Goal: Task Accomplishment & Management: Manage account settings

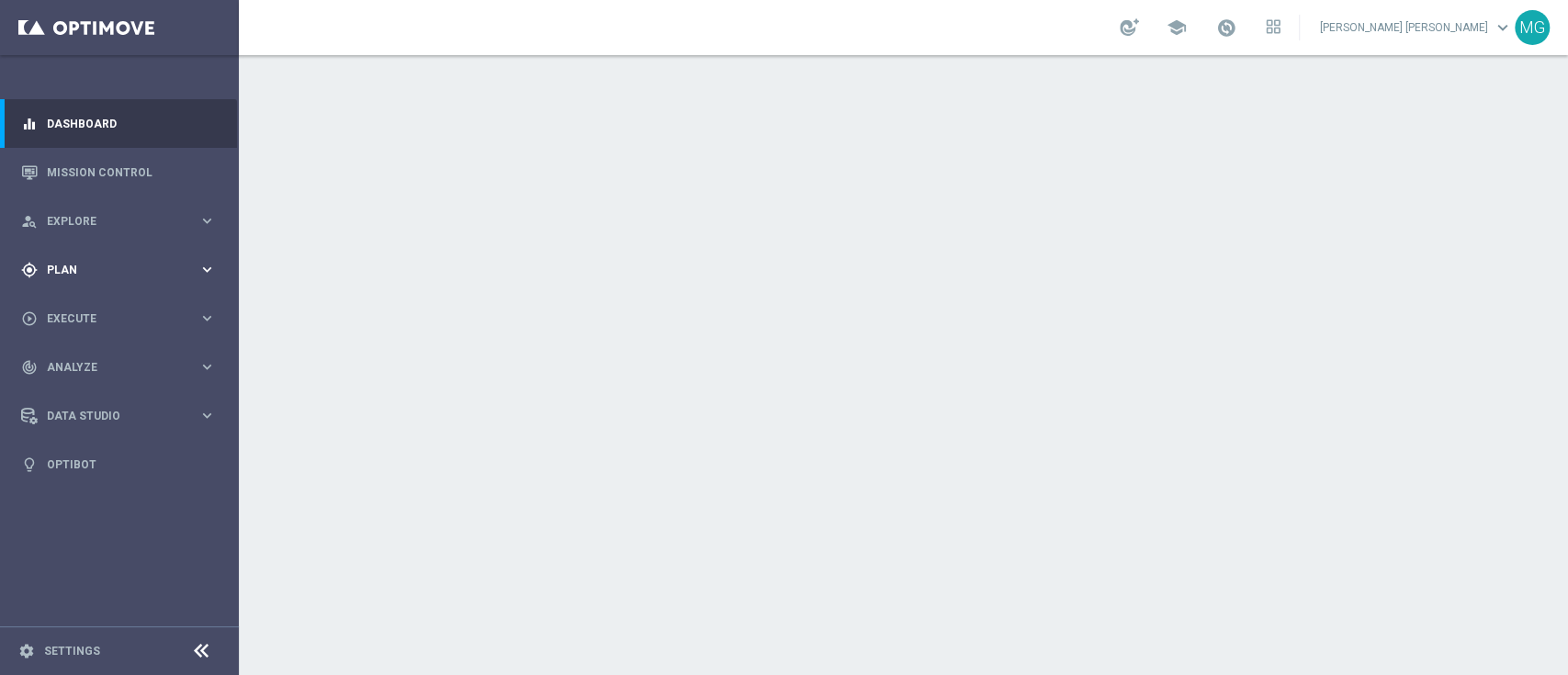
click at [76, 254] on div "gps_fixed Plan keyboard_arrow_right" at bounding box center [118, 270] width 237 height 49
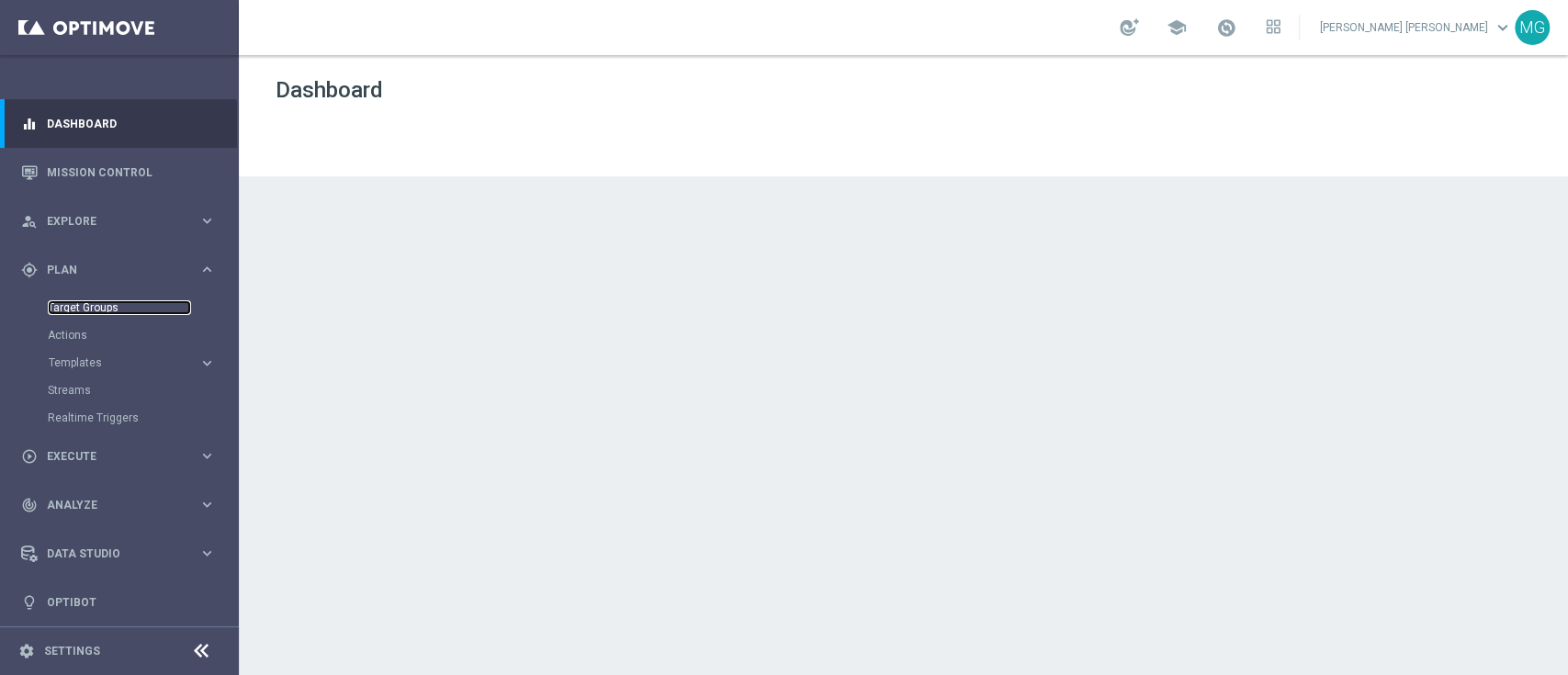
click at [84, 309] on link "Target Groups" at bounding box center [119, 307] width 143 height 15
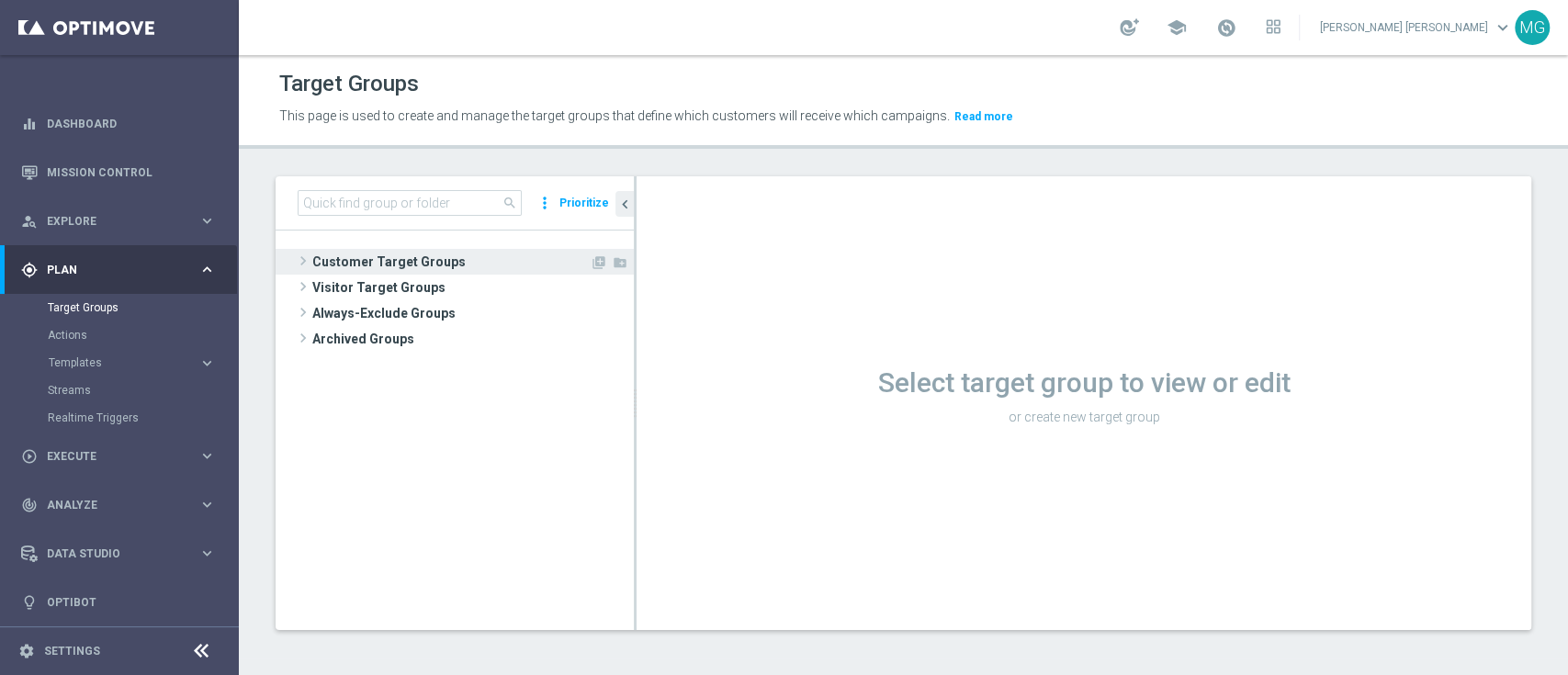
click at [399, 267] on span "Customer Target Groups" at bounding box center [451, 261] width 278 height 25
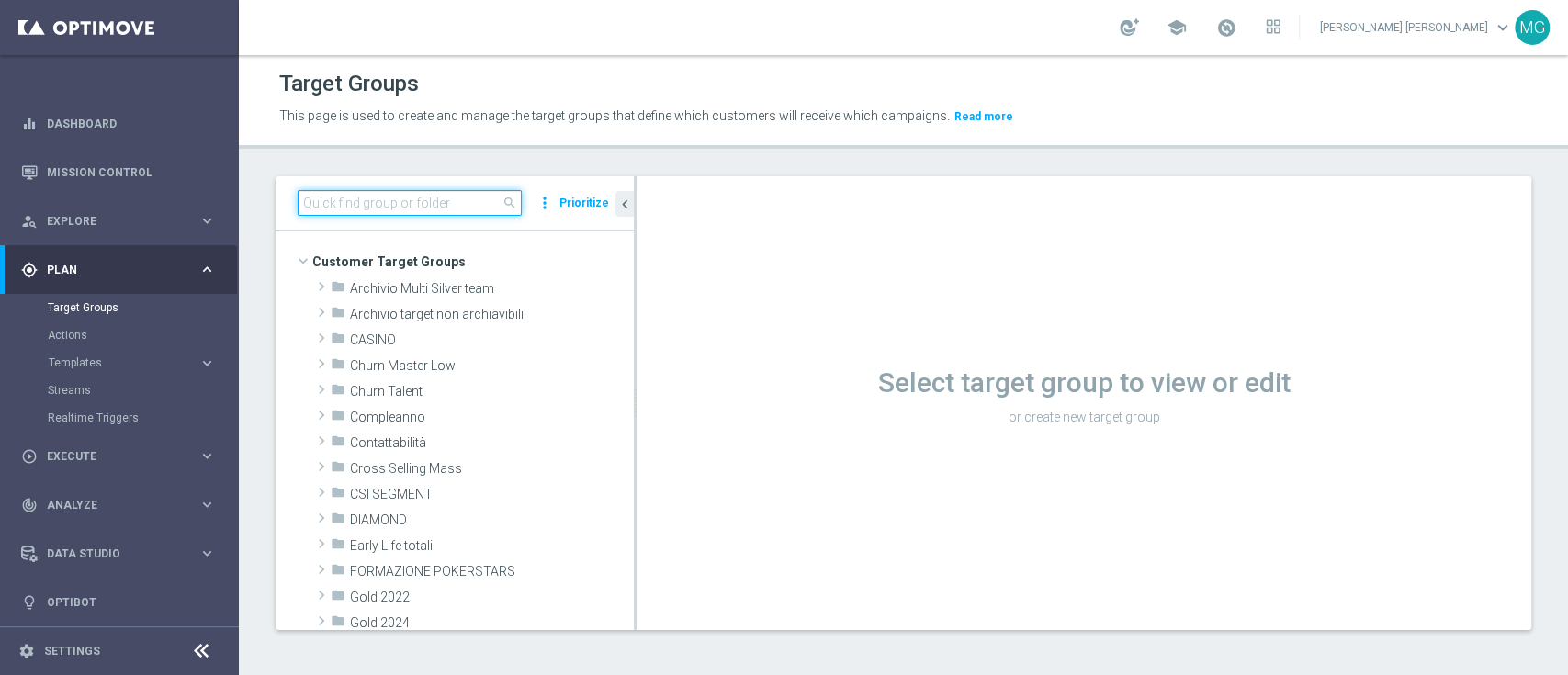
click at [404, 203] on input at bounding box center [409, 202] width 224 height 25
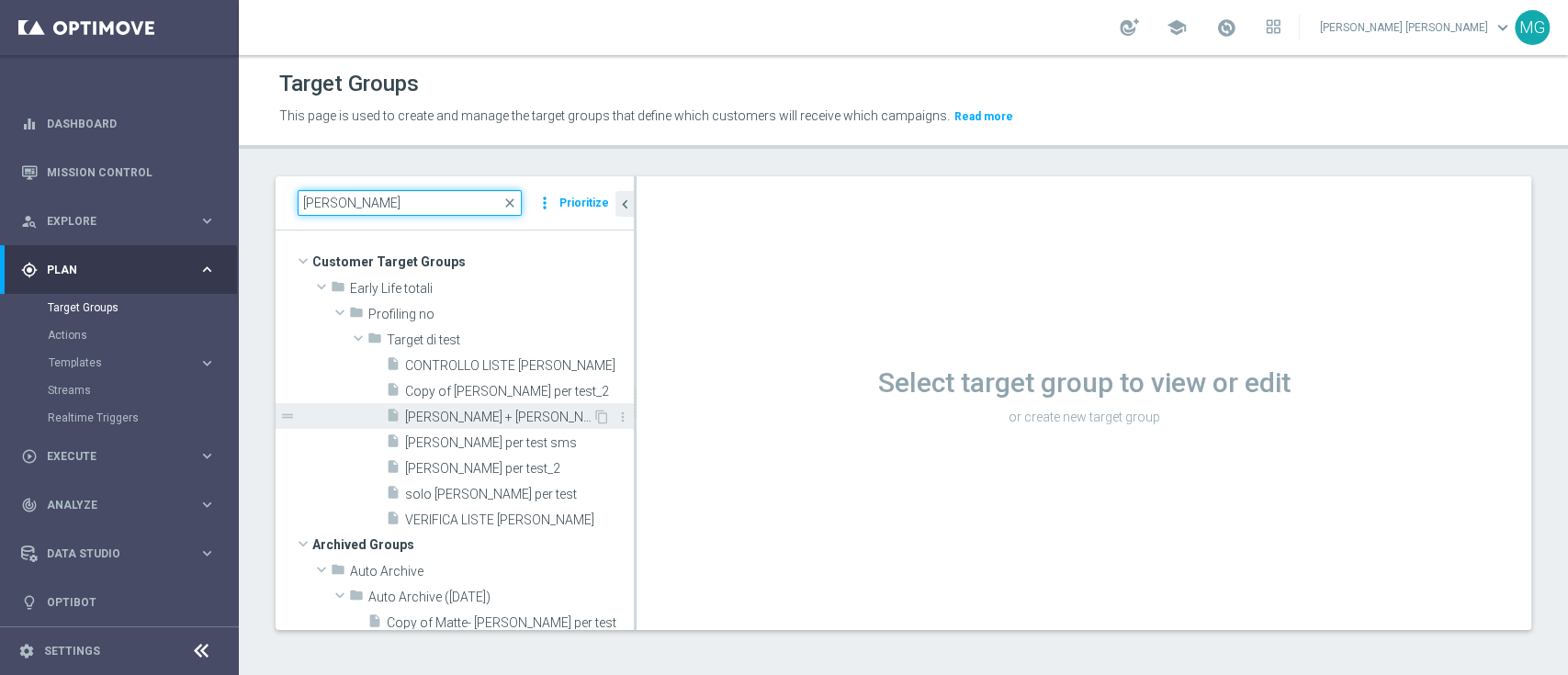
type input "[PERSON_NAME]"
click at [472, 415] on span "[PERSON_NAME] + [PERSON_NAME] per test" at bounding box center [499, 418] width 188 height 16
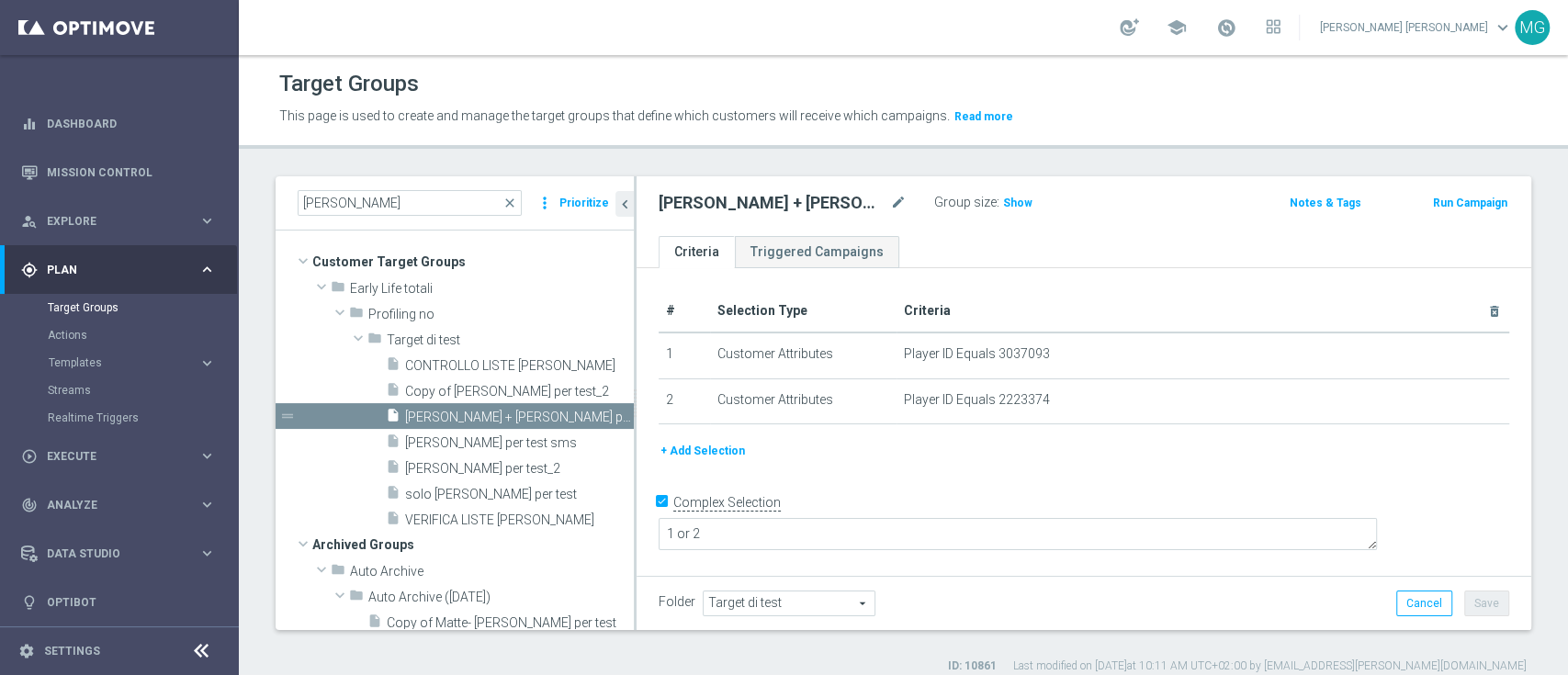
click at [705, 449] on button "+ Add Selection" at bounding box center [702, 451] width 88 height 21
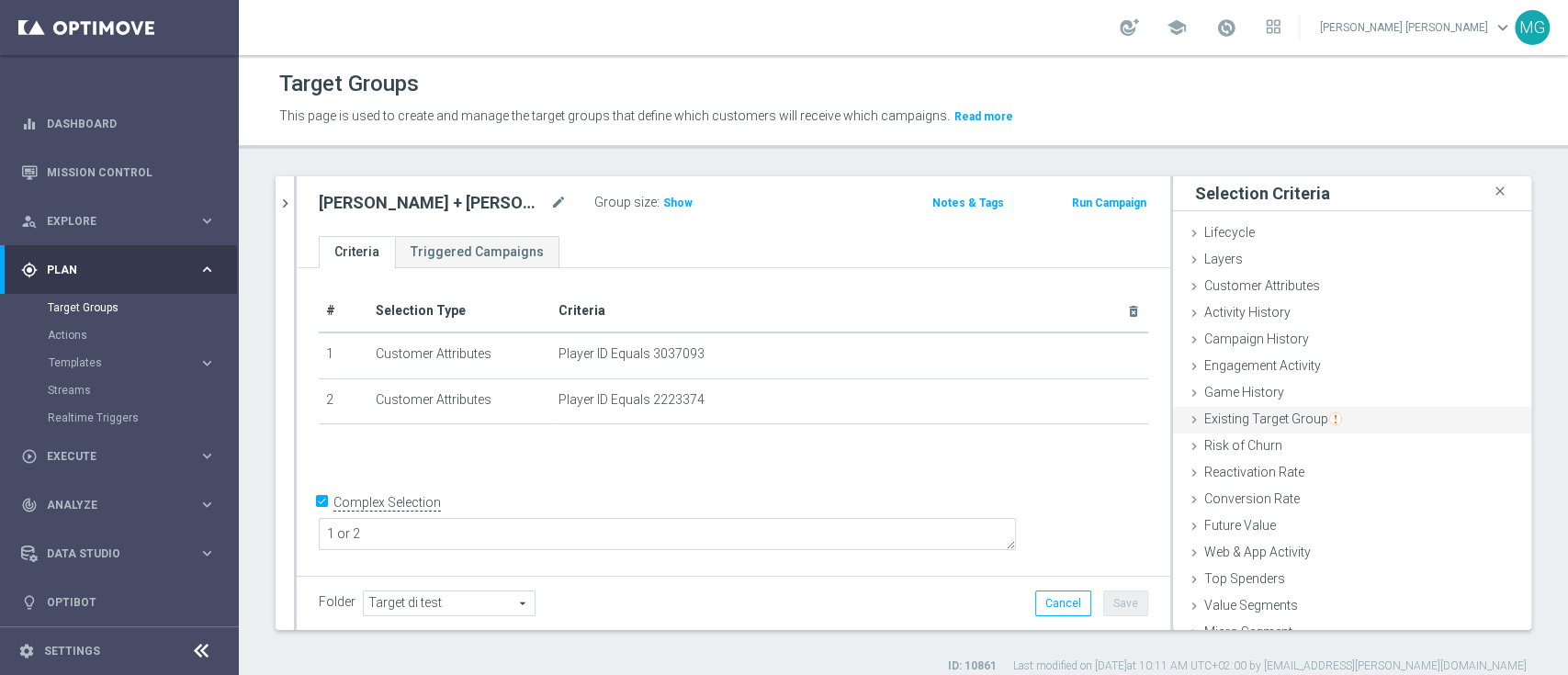
scroll to position [44, 0]
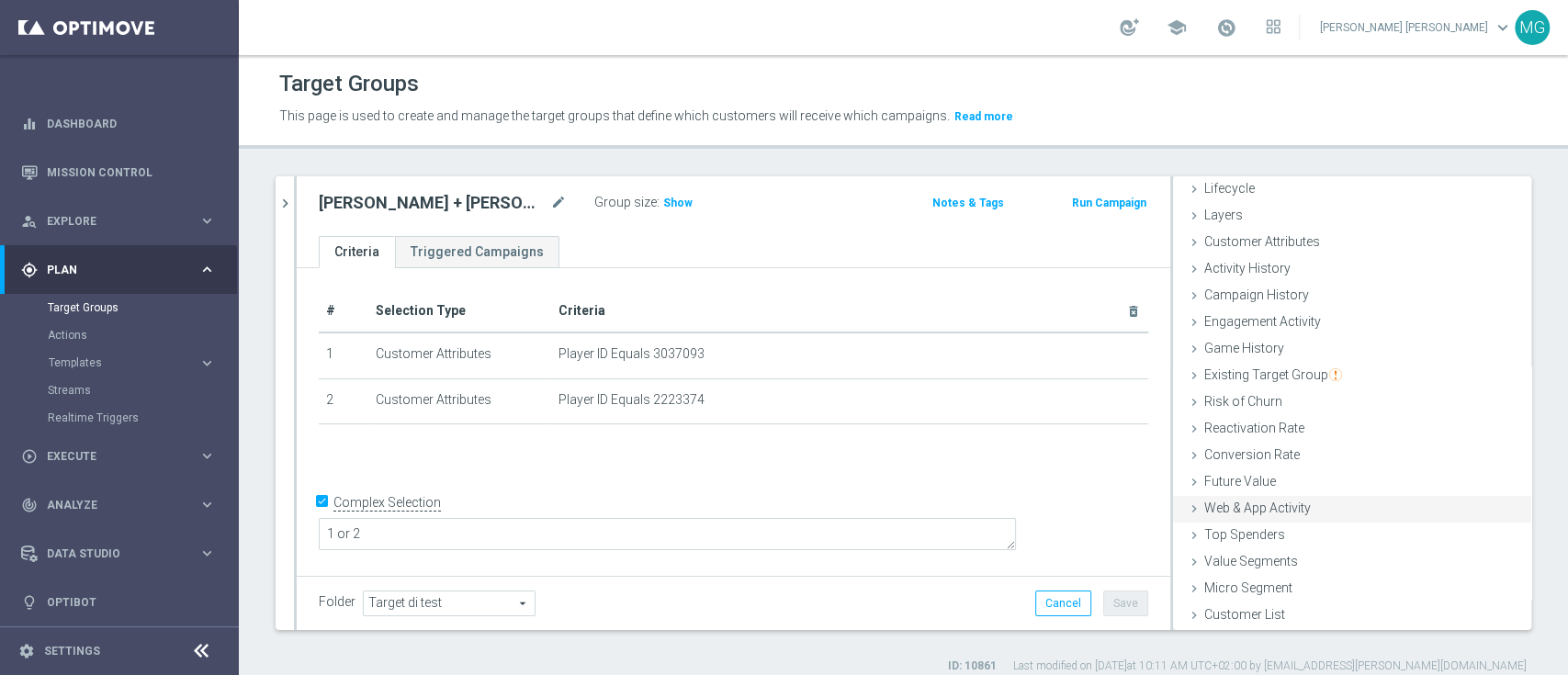
click at [1286, 505] on span "Web & App Activity" at bounding box center [1257, 508] width 107 height 15
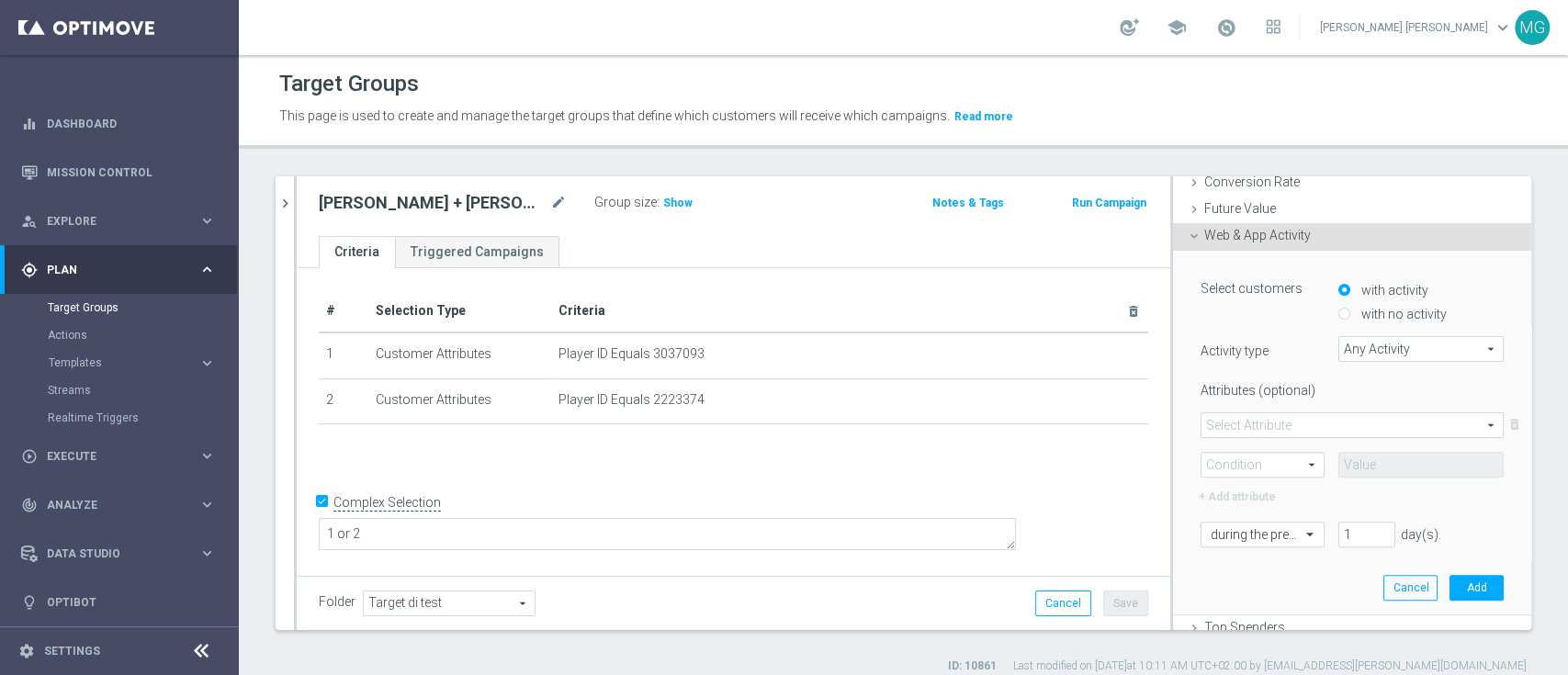
scroll to position [316, 0]
click at [1338, 313] on input "with no activity" at bounding box center [1344, 315] width 12 height 12
radio input "true"
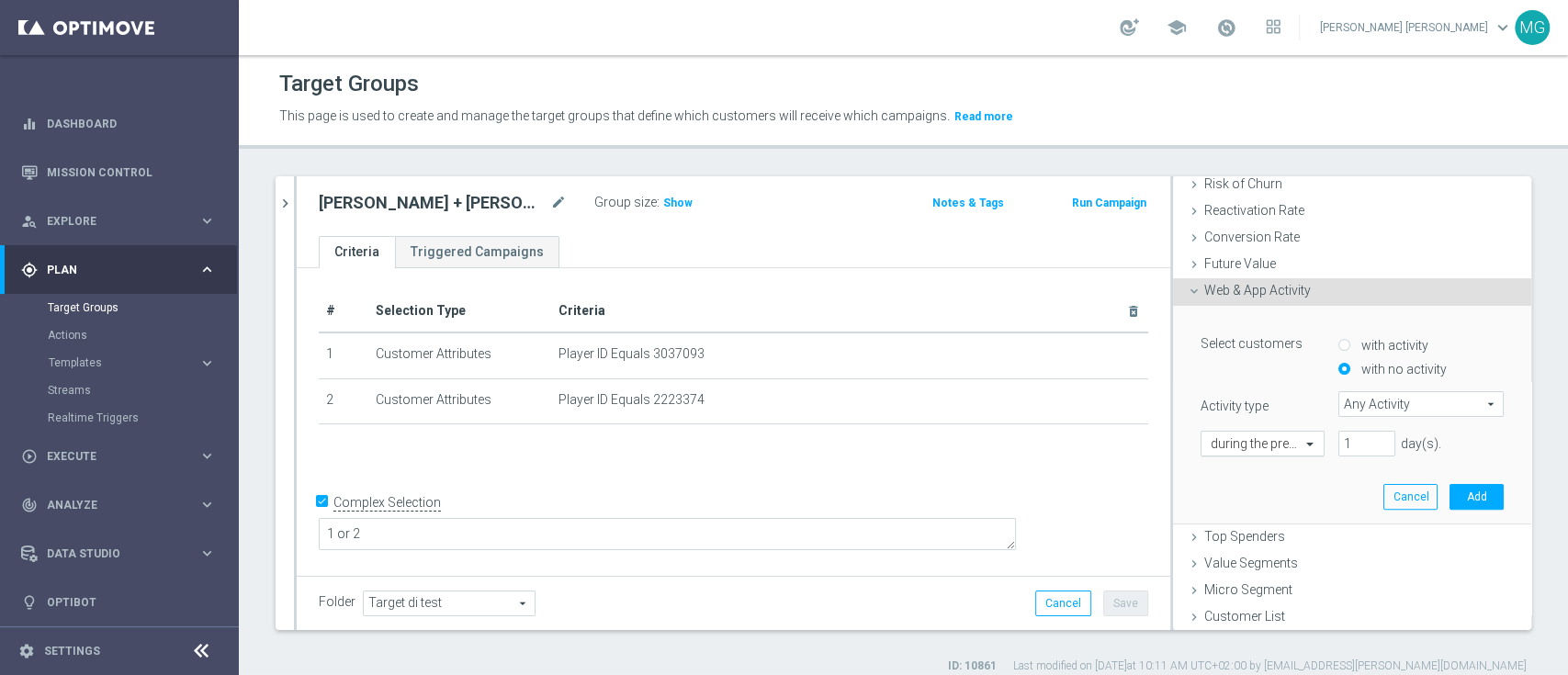
click at [1255, 441] on div at bounding box center [1262, 444] width 122 height 17
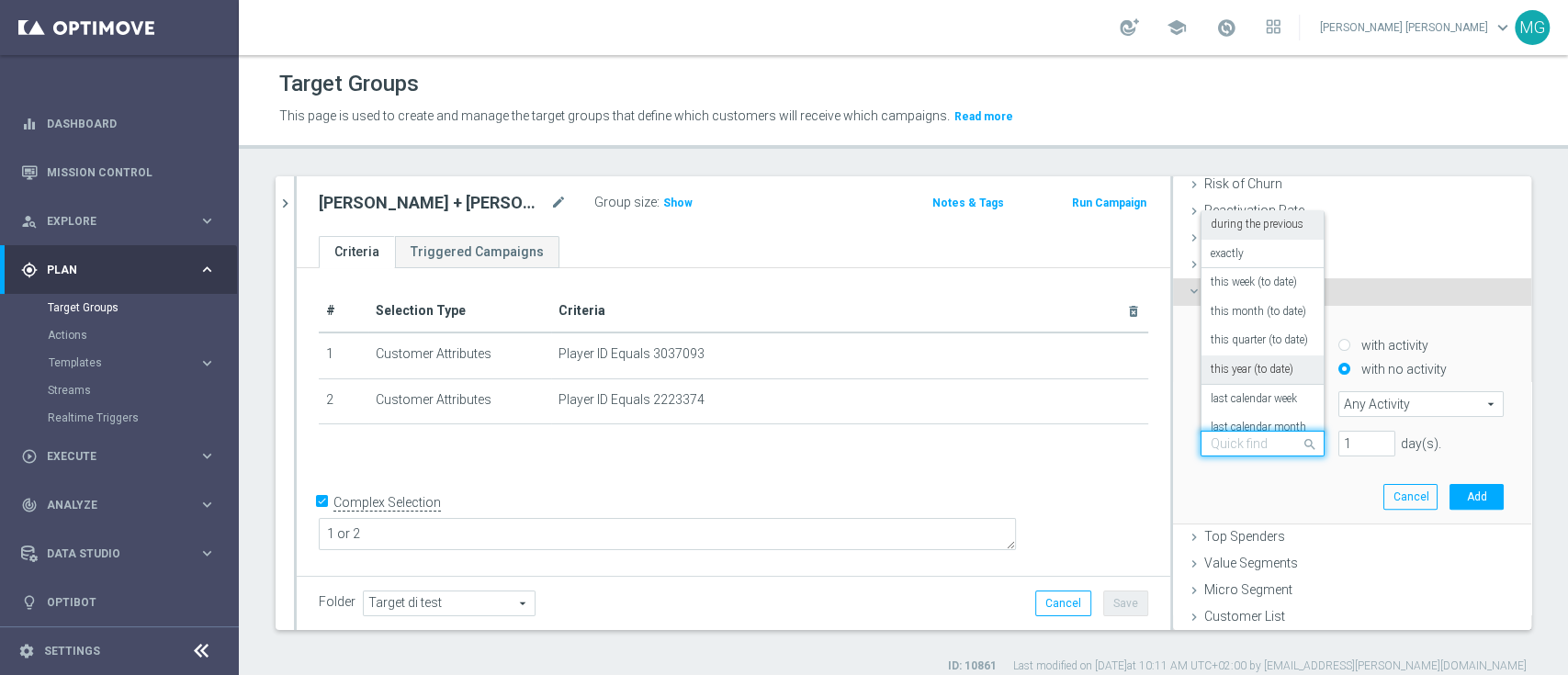
scroll to position [7, 0]
click at [1238, 269] on label "this week (to date)" at bounding box center [1254, 276] width 86 height 15
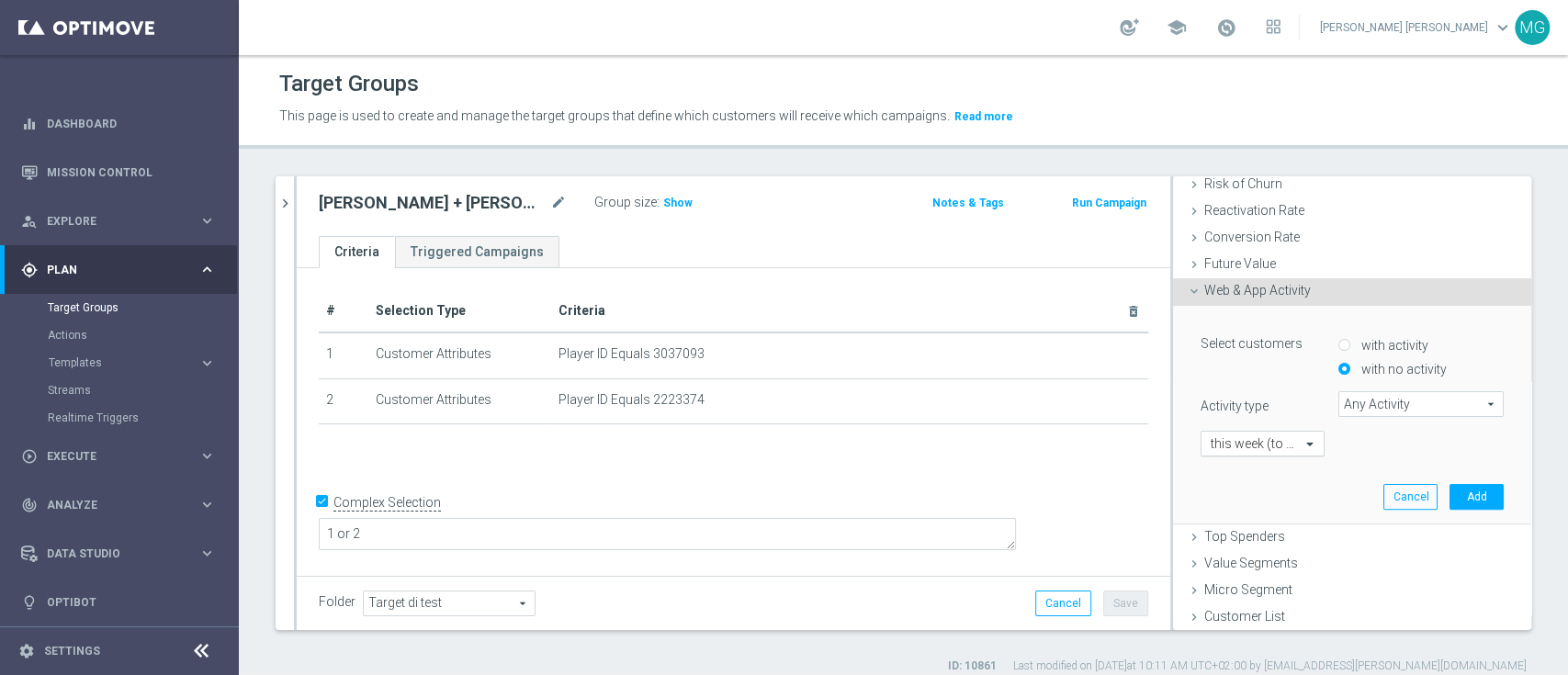
click at [1266, 444] on div at bounding box center [1262, 444] width 122 height 17
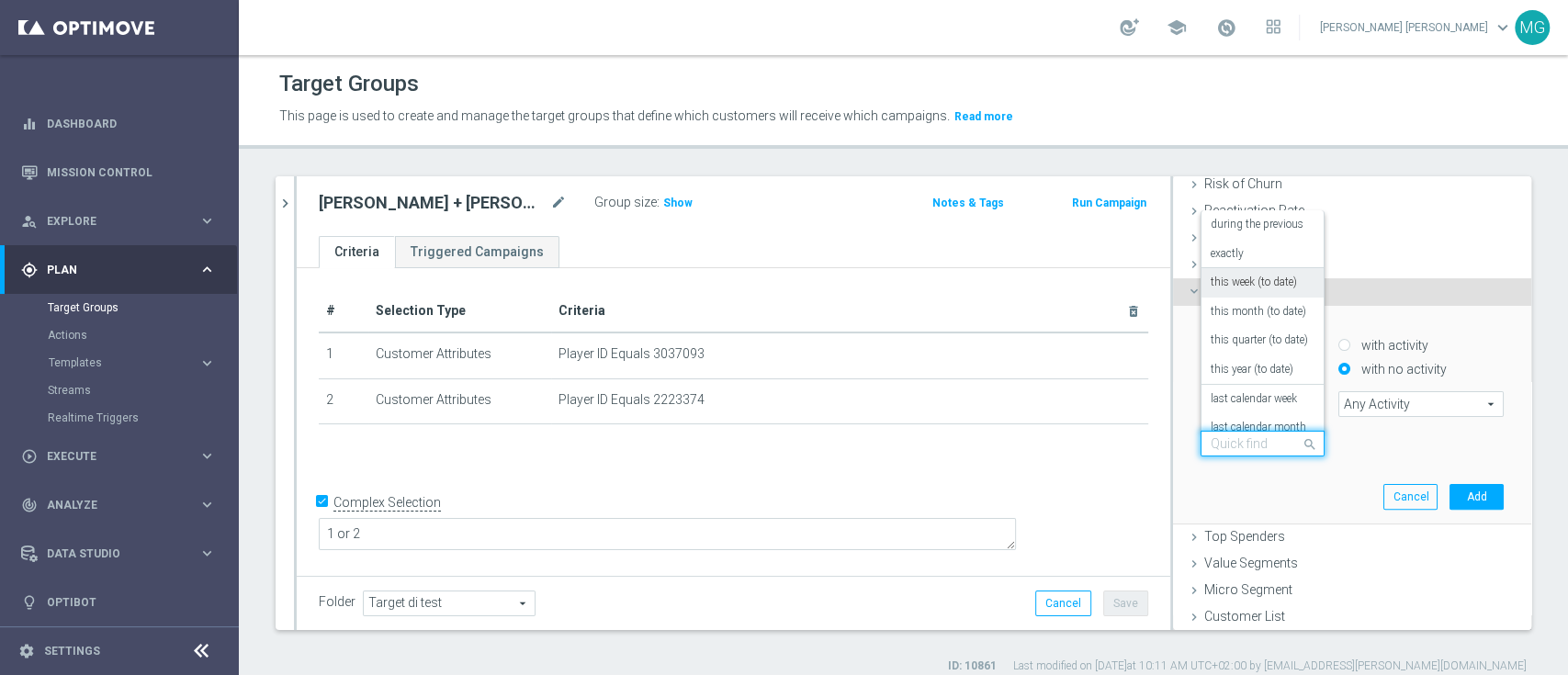
click at [1236, 279] on label "this week (to date)" at bounding box center [1254, 283] width 86 height 15
click at [1404, 411] on span "Any Activity" at bounding box center [1420, 404] width 163 height 23
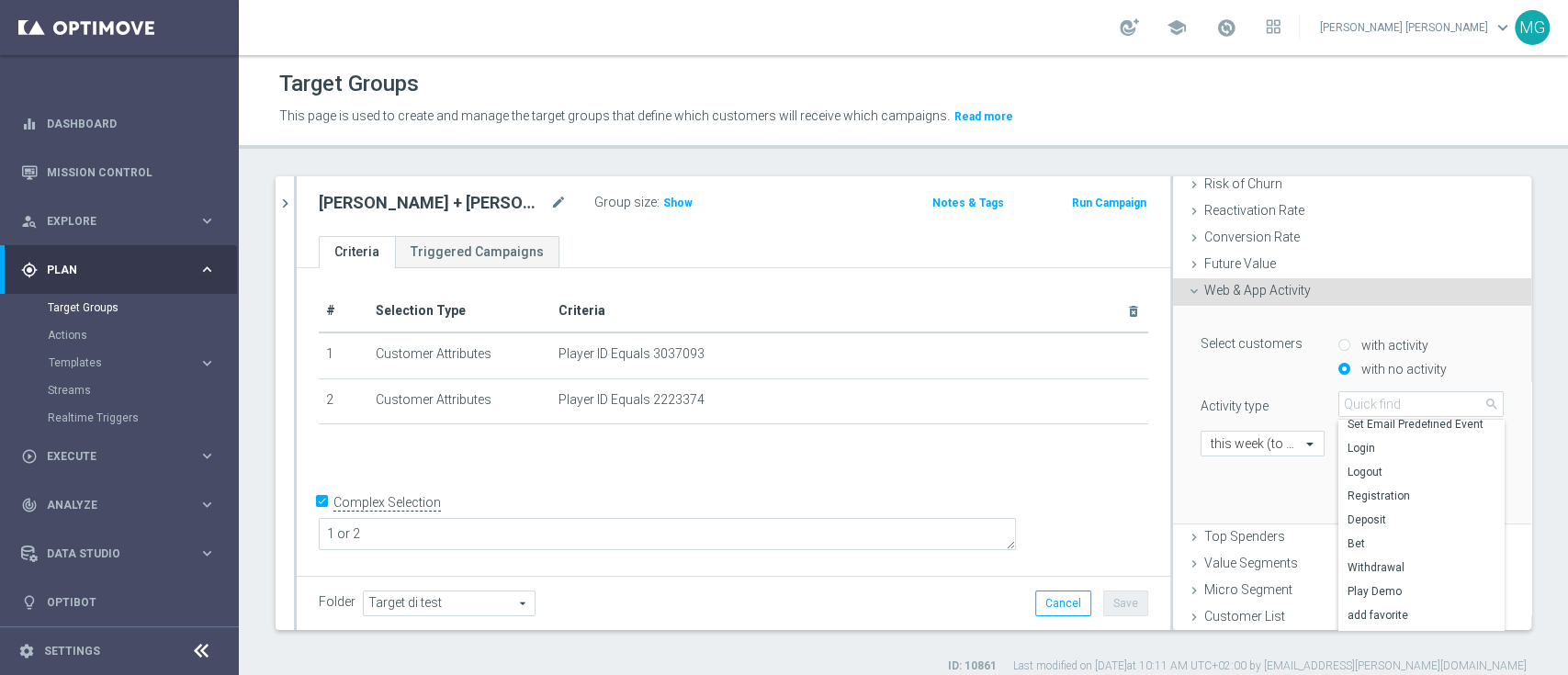
scroll to position [74, 0]
click at [1411, 520] on span "Deposit" at bounding box center [1421, 521] width 147 height 15
type input "Deposit"
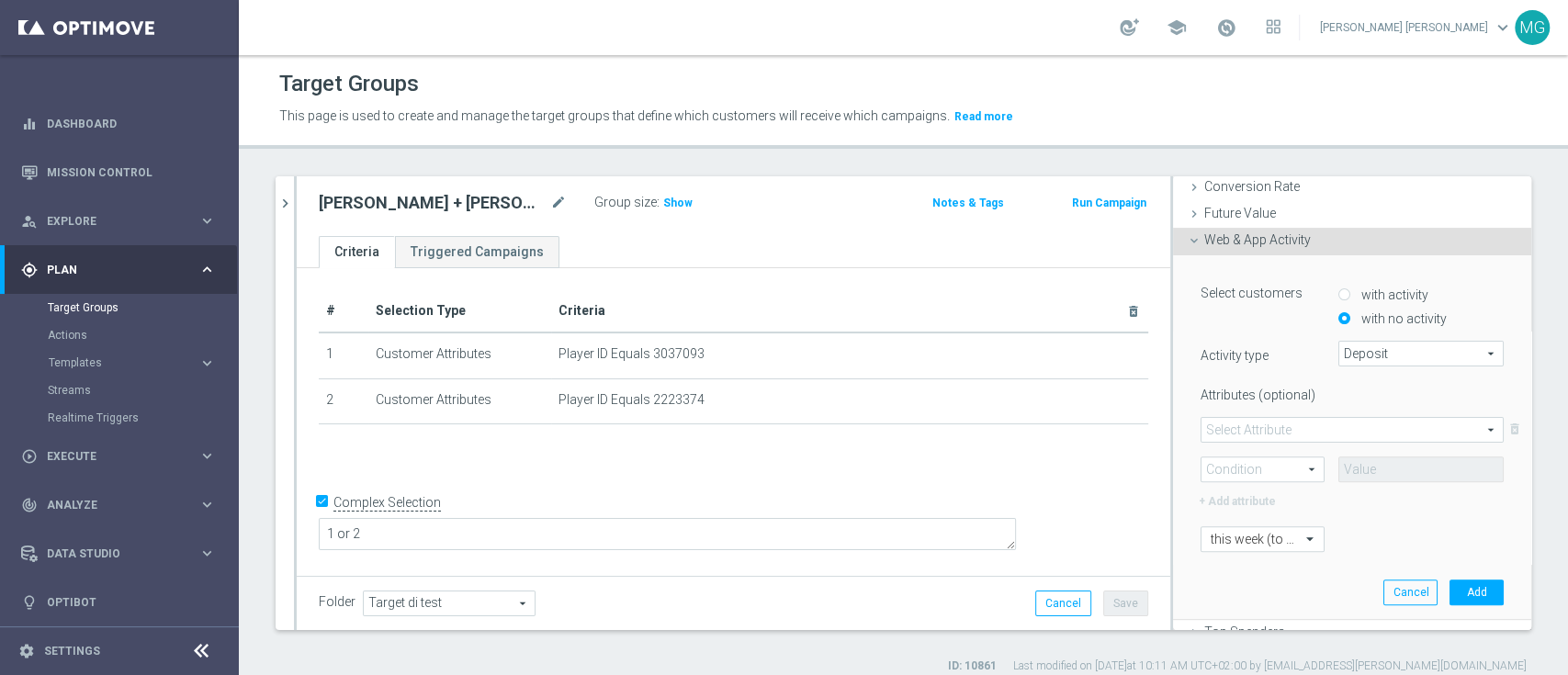
scroll to position [309, 0]
click at [1423, 421] on span at bounding box center [1352, 432] width 301 height 23
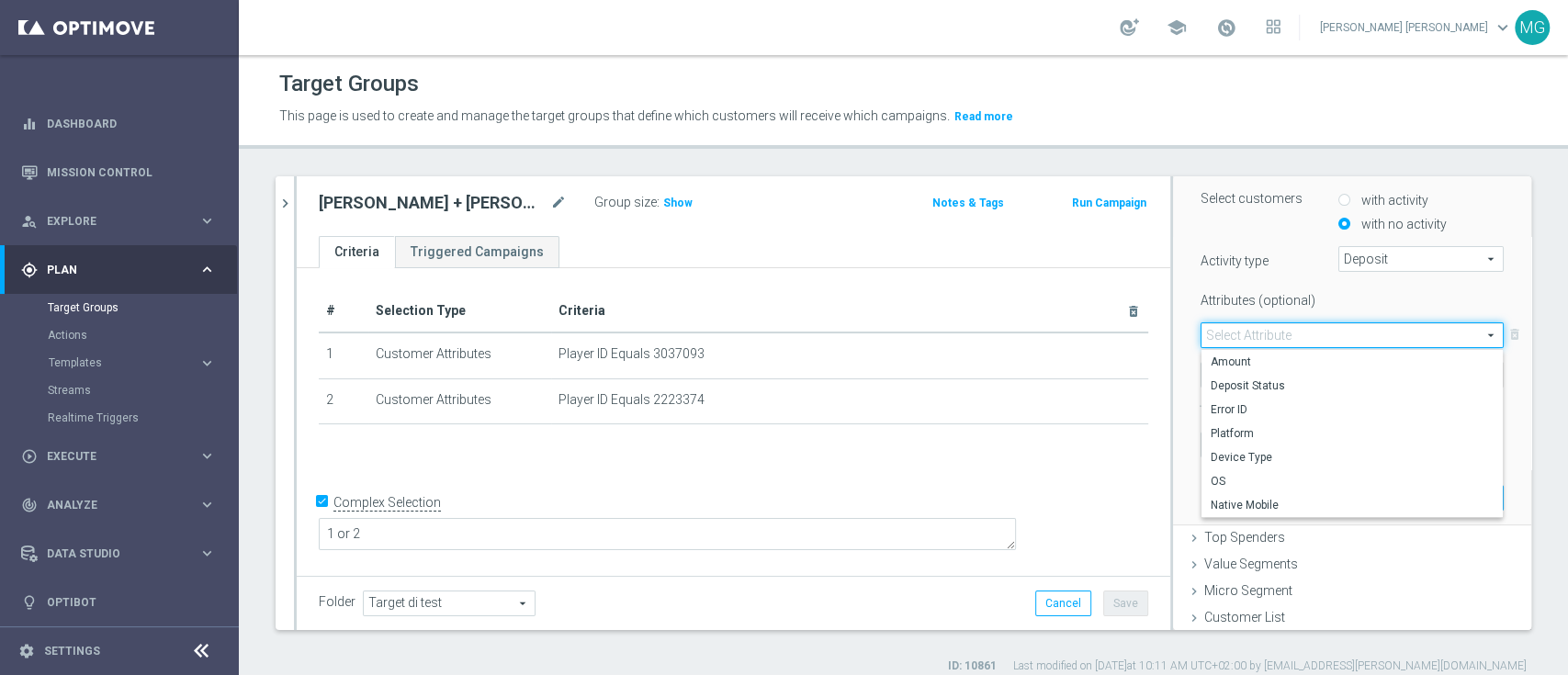
scroll to position [406, 0]
click at [1540, 348] on div "[PERSON_NAME] more_vert Prioritize Customer Target Groups library_add create_ne…" at bounding box center [903, 425] width 1329 height 498
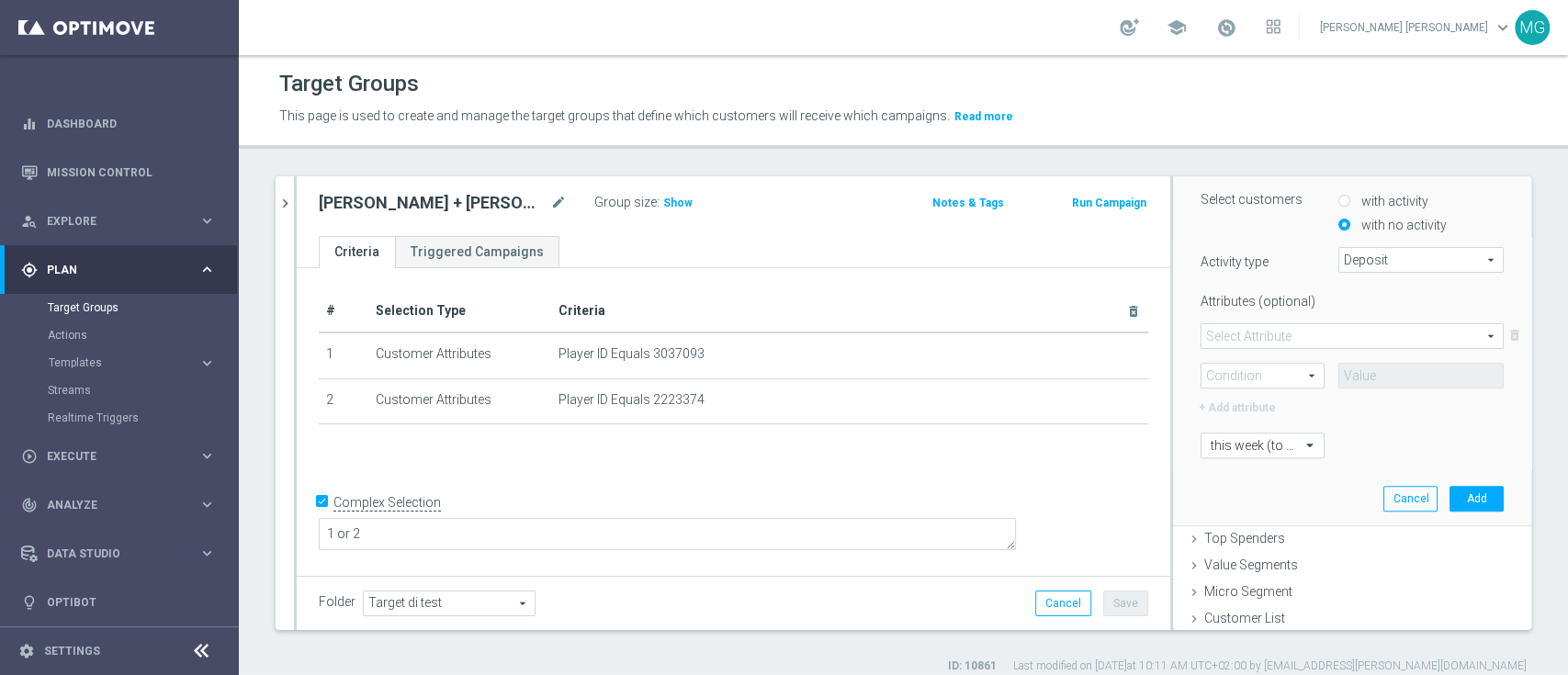
click at [1266, 388] on div at bounding box center [1282, 388] width 193 height 1
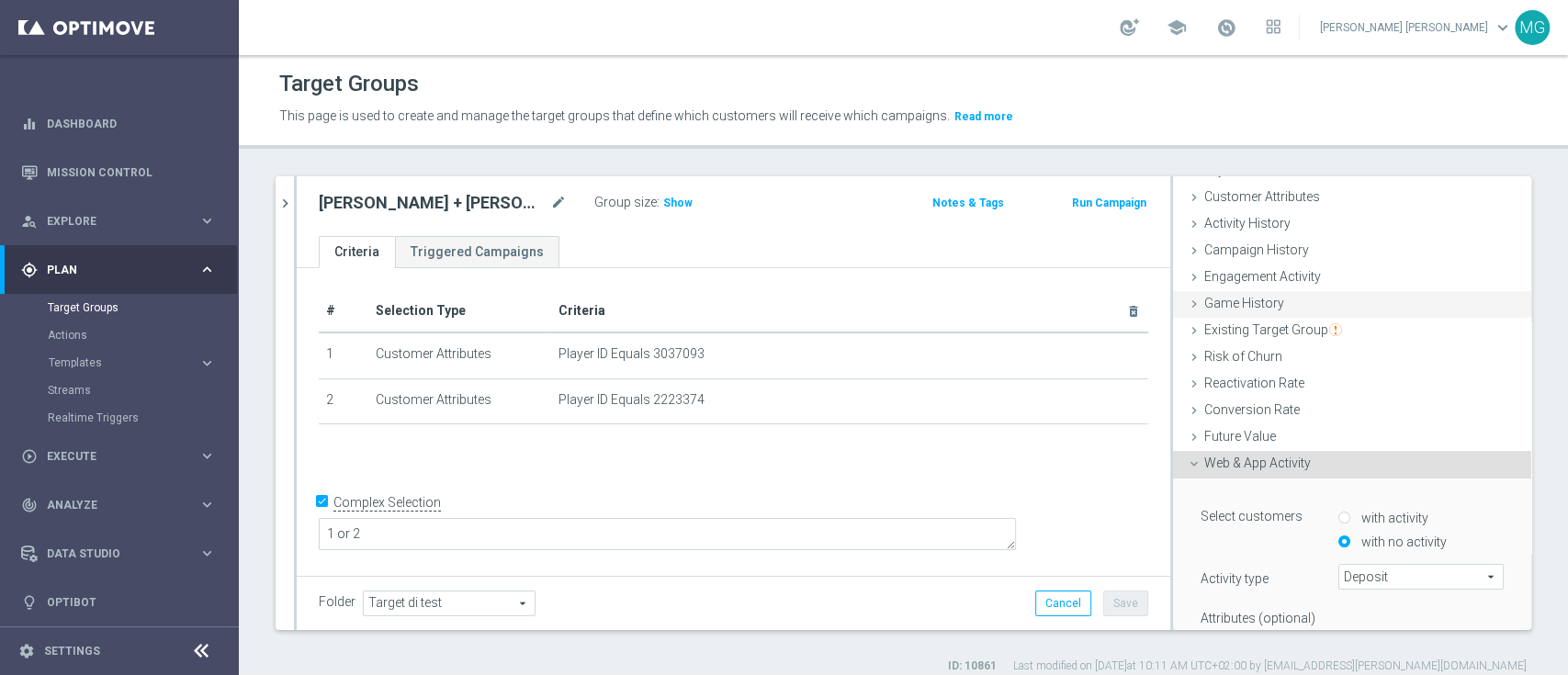
scroll to position [90, 0]
drag, startPoint x: 1186, startPoint y: 472, endPoint x: 1292, endPoint y: 467, distance: 106.1
click at [1292, 467] on div "Web & App Activity done" at bounding box center [1352, 464] width 358 height 27
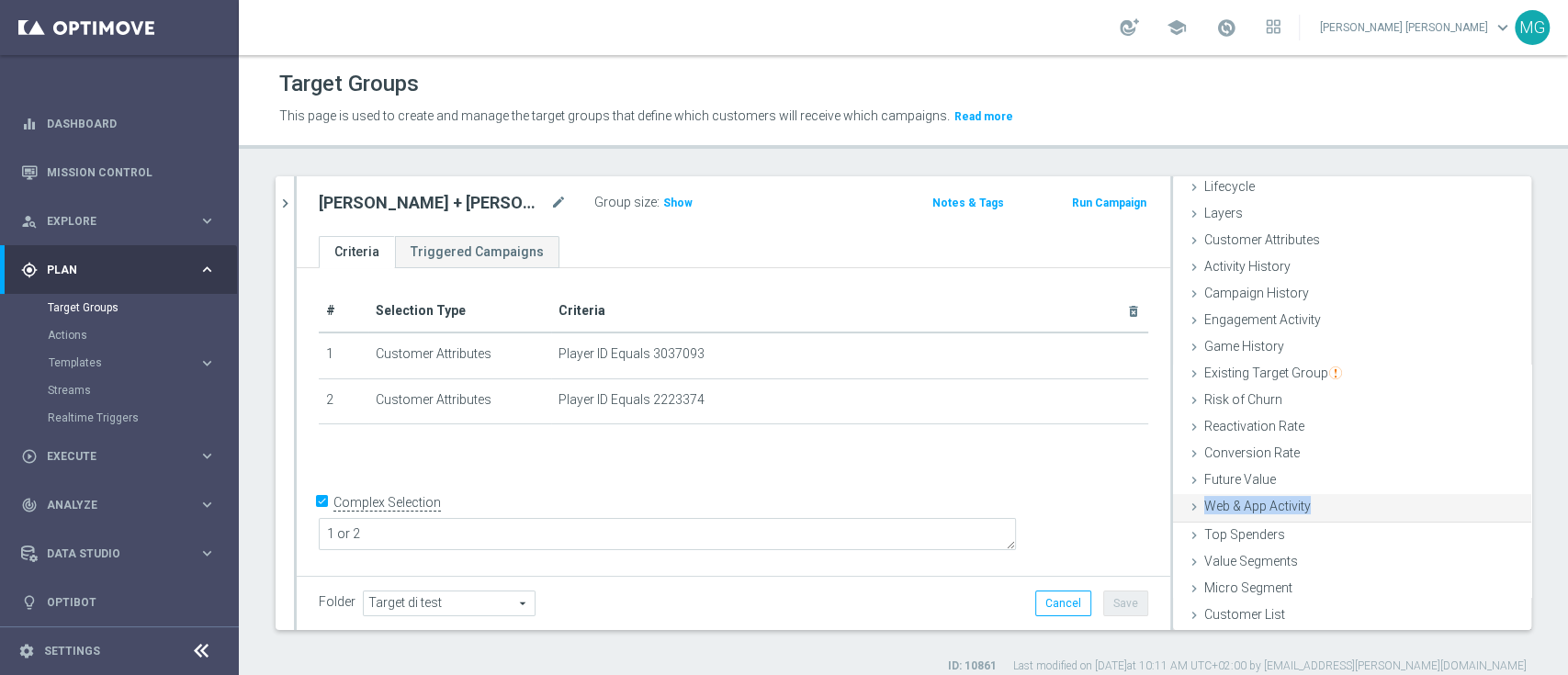
scroll to position [44, 0]
copy span "Web & App Activity"
click at [289, 206] on icon "chevron_right" at bounding box center [286, 203] width 18 height 18
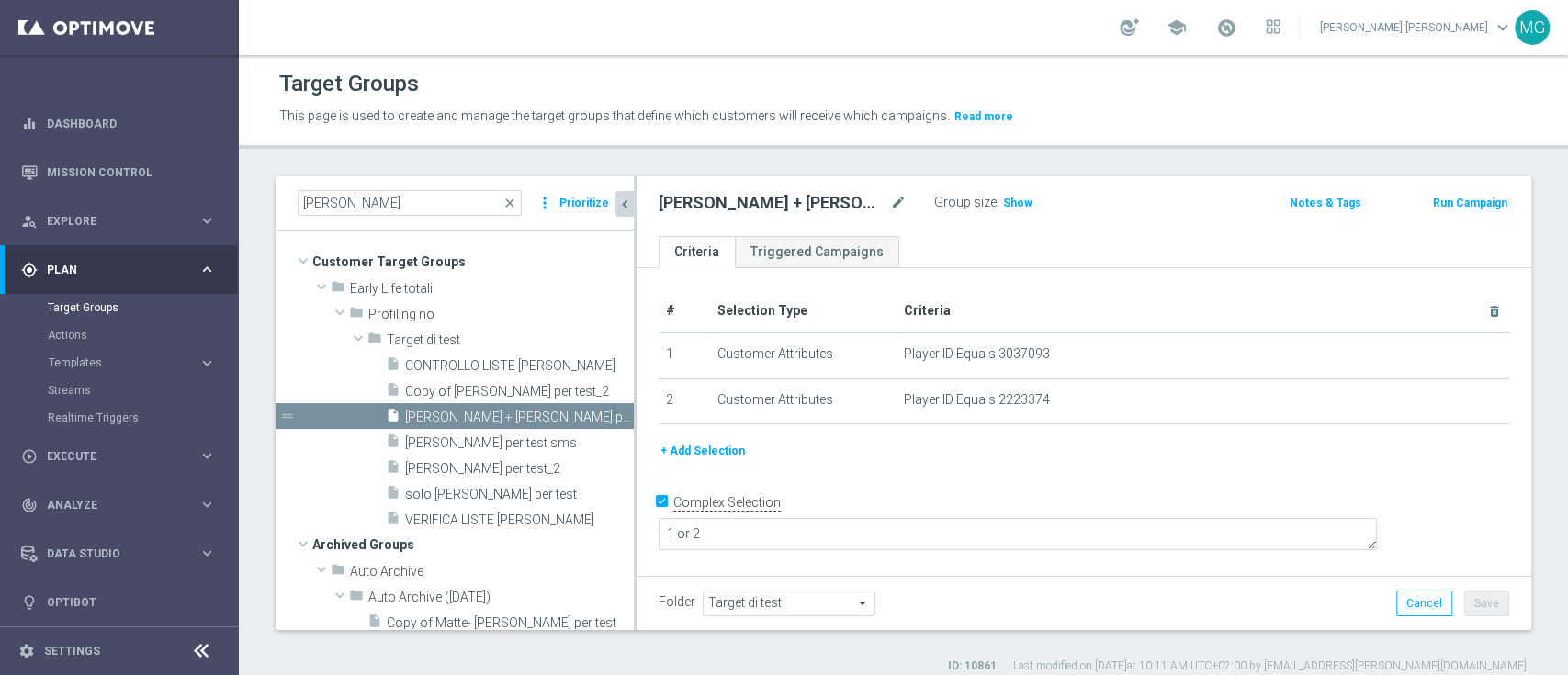
scroll to position [79, 0]
click at [80, 178] on link "Mission Control" at bounding box center [131, 172] width 169 height 49
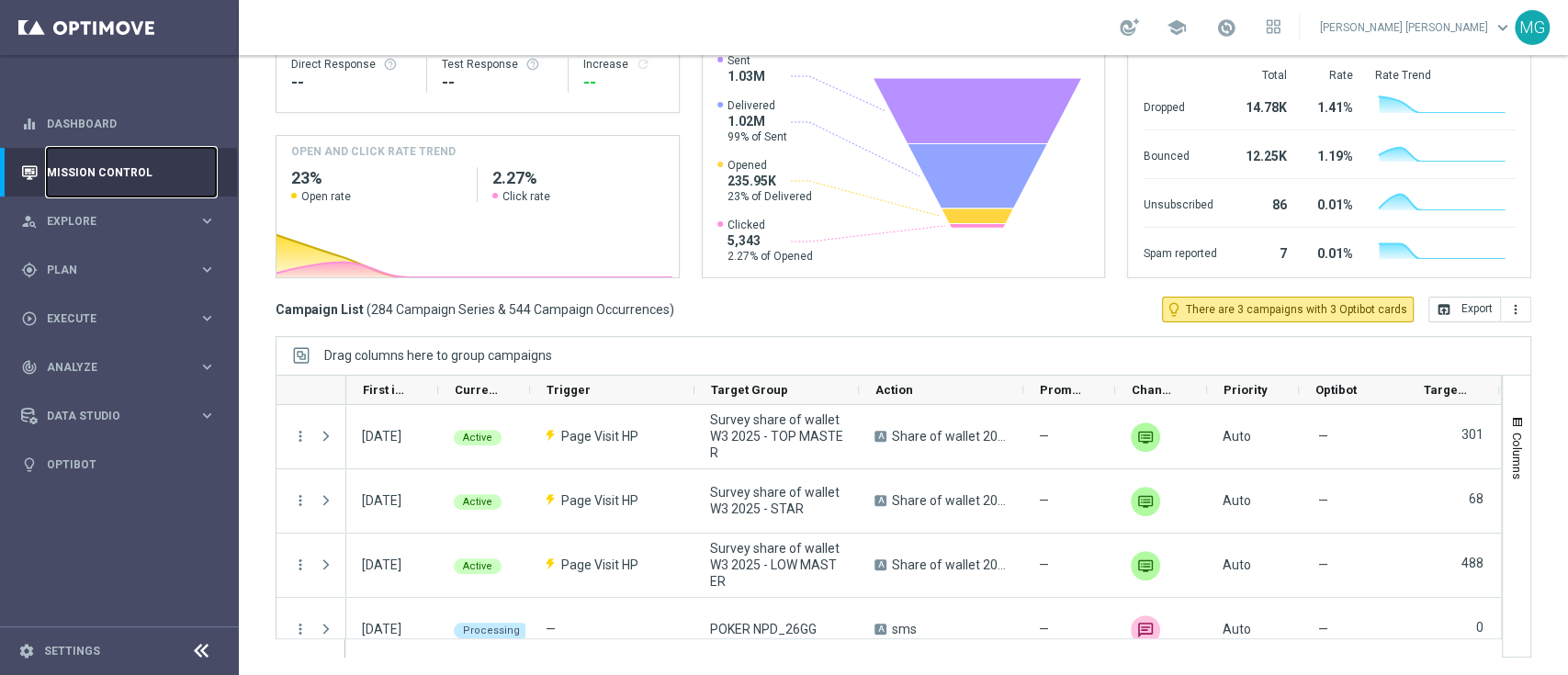
scroll to position [243, 0]
click at [784, 292] on mini-dashboard "Overview: Optimail arrow_drop_down This overview shows data of campaigns execut…" at bounding box center [904, 128] width 1256 height 338
